Goal: Find specific page/section: Find specific page/section

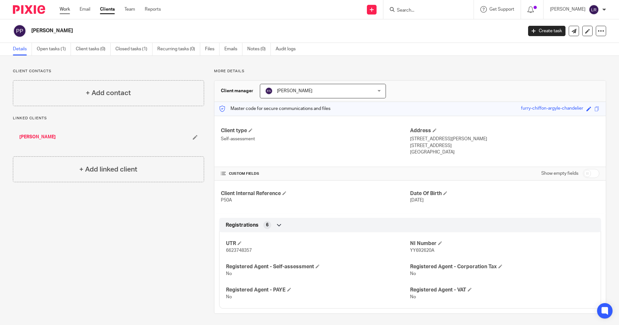
click at [67, 10] on link "Work" at bounding box center [65, 9] width 10 height 6
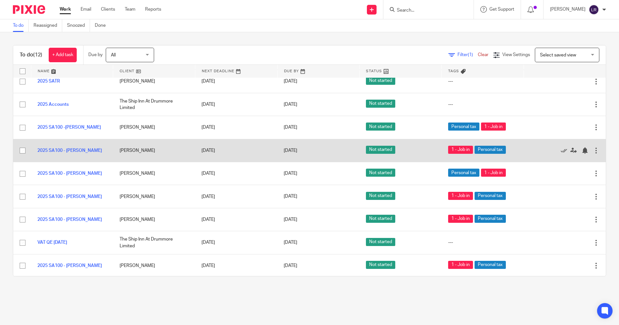
scroll to position [64, 0]
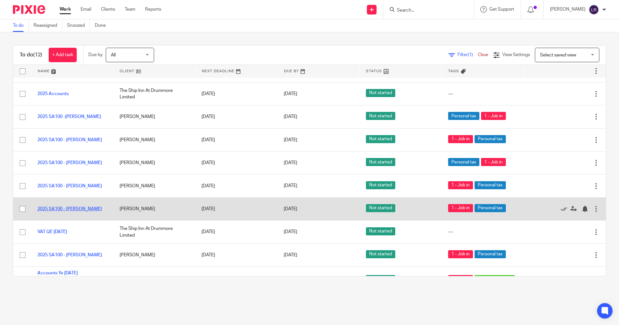
click at [80, 210] on link "2025 SA100 - Tom Belton" at bounding box center [69, 209] width 64 height 5
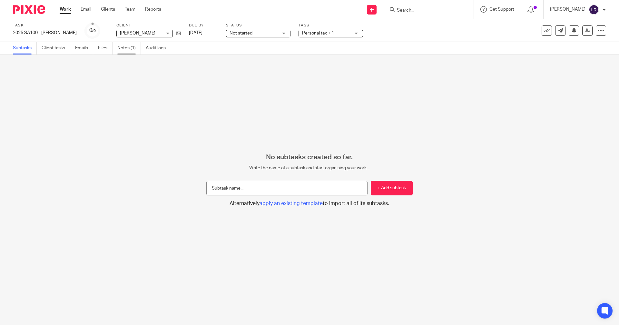
drag, startPoint x: 127, startPoint y: 42, endPoint x: 129, endPoint y: 50, distance: 8.3
click at [127, 42] on link "Notes (1)" at bounding box center [129, 48] width 24 height 13
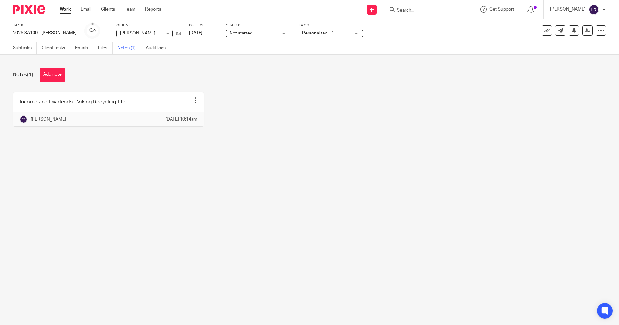
click at [415, 9] on input "Search" at bounding box center [425, 11] width 58 height 6
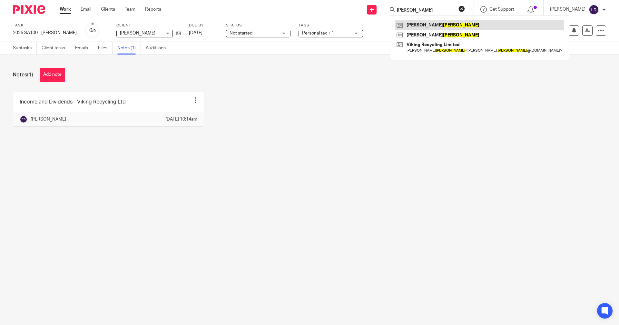
type input "BELTON"
click at [456, 27] on link at bounding box center [479, 25] width 169 height 10
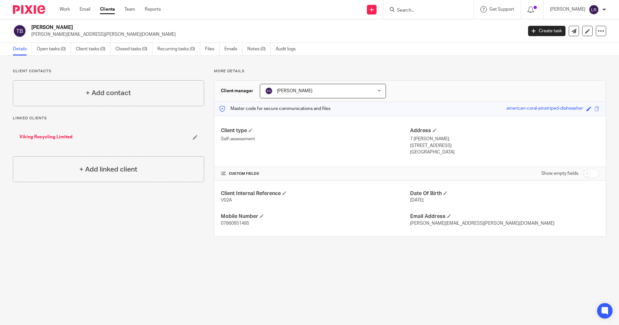
click at [421, 10] on input "Search" at bounding box center [425, 11] width 58 height 6
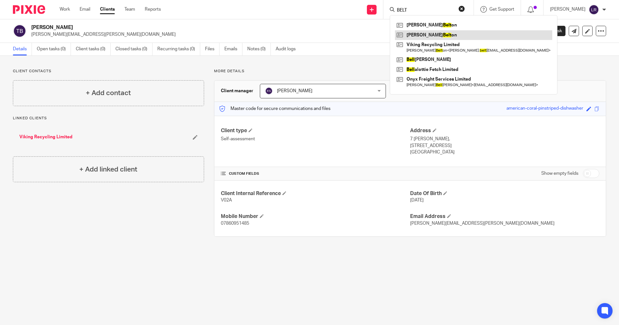
type input "BELT"
click at [438, 36] on link at bounding box center [473, 35] width 157 height 10
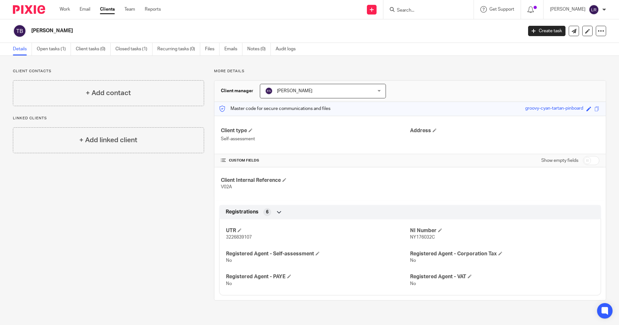
click at [417, 5] on form at bounding box center [430, 9] width 69 height 8
click at [429, 15] on div at bounding box center [428, 9] width 90 height 19
click at [420, 11] on input "Search" at bounding box center [425, 11] width 58 height 6
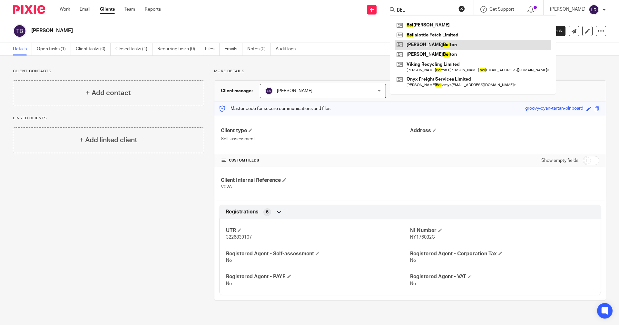
type input "BEL"
click at [447, 45] on link at bounding box center [473, 45] width 156 height 10
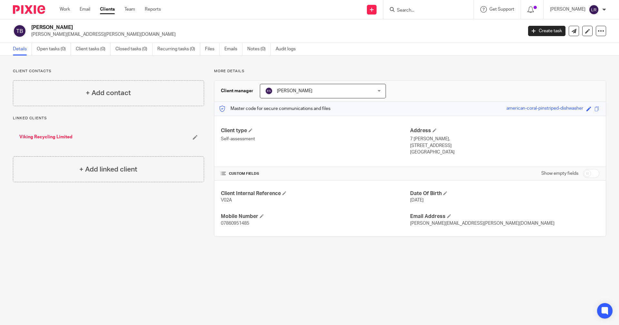
click at [427, 13] on input "Search" at bounding box center [425, 11] width 58 height 6
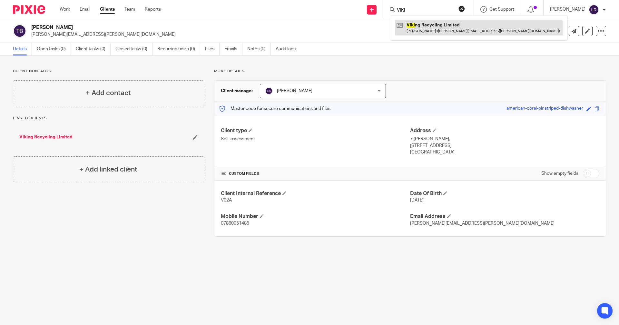
type input "VIKI"
click at [465, 29] on link at bounding box center [479, 27] width 168 height 15
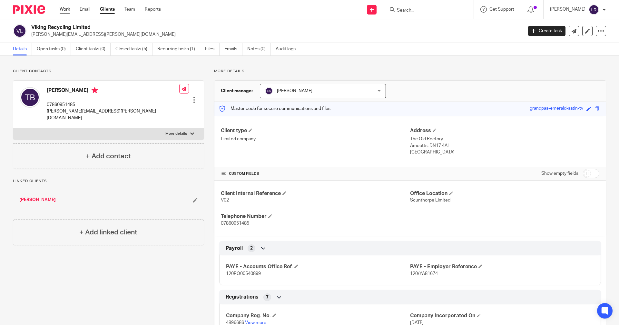
click at [64, 9] on link "Work" at bounding box center [65, 9] width 10 height 6
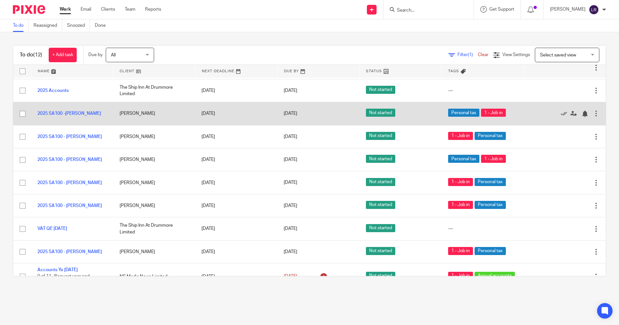
scroll to position [82, 0]
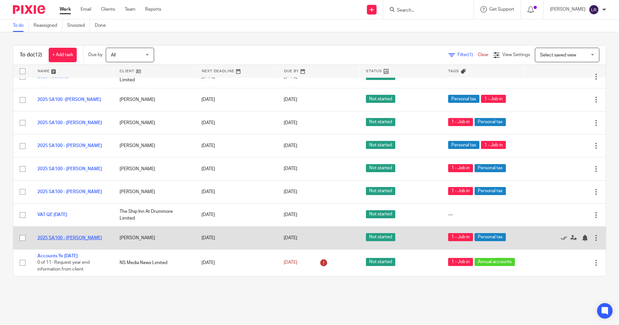
click at [86, 239] on link "2025 SA100 - [PERSON_NAME]" at bounding box center [69, 238] width 64 height 5
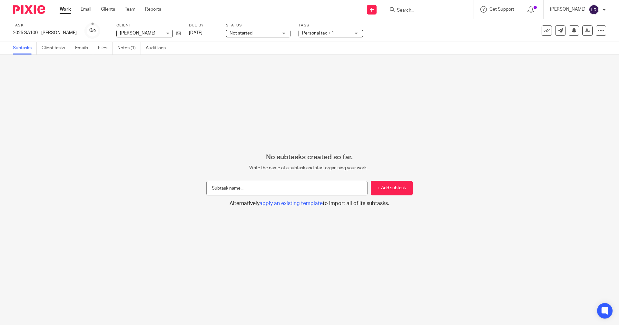
click at [431, 7] on form at bounding box center [430, 9] width 69 height 8
click at [428, 15] on div at bounding box center [428, 9] width 90 height 19
click at [428, 9] on input "Search" at bounding box center [425, 11] width 58 height 6
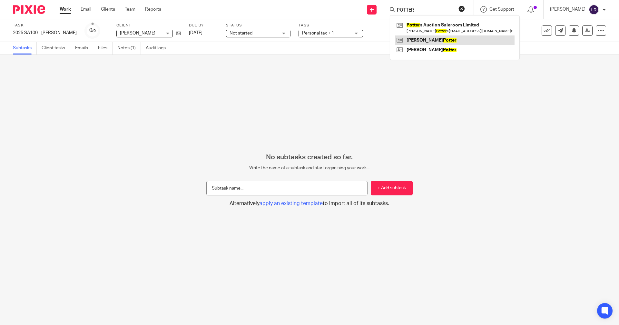
type input "POTTER"
click at [424, 42] on link at bounding box center [455, 40] width 120 height 10
